Goal: Find specific page/section: Find specific page/section

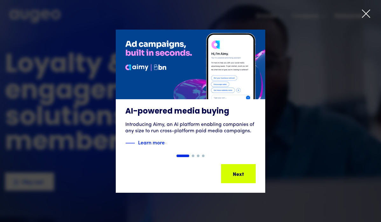
click at [317, 36] on div "1 of 4" at bounding box center [190, 111] width 381 height 163
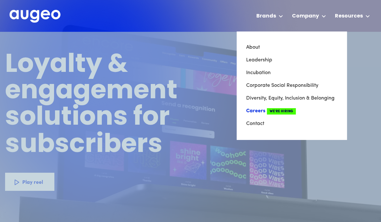
click at [257, 110] on link "Careers We're Hiring" at bounding box center [291, 111] width 91 height 13
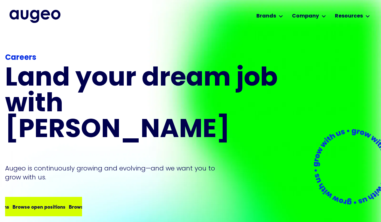
click at [68, 202] on div "Browse open positions" at bounding box center [94, 206] width 53 height 8
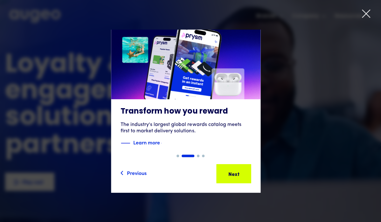
click at [363, 14] on icon at bounding box center [366, 14] width 10 height 10
